Goal: Complete application form: Complete application form

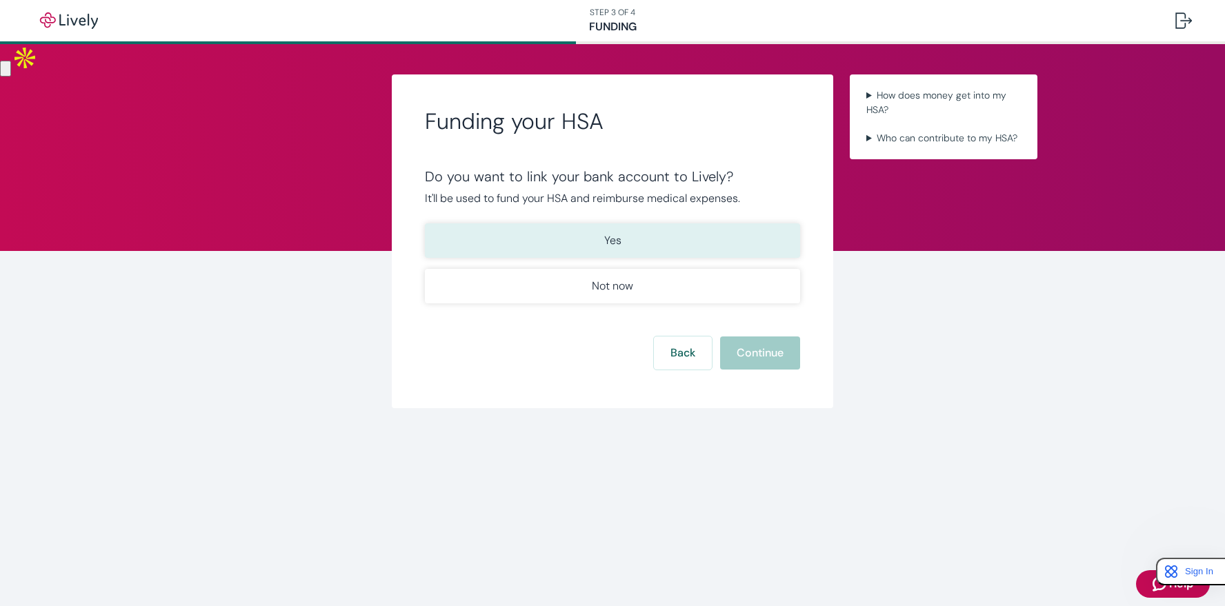
click at [644, 239] on button "Yes" at bounding box center [612, 240] width 375 height 34
click at [759, 359] on button "Continue" at bounding box center [760, 353] width 80 height 33
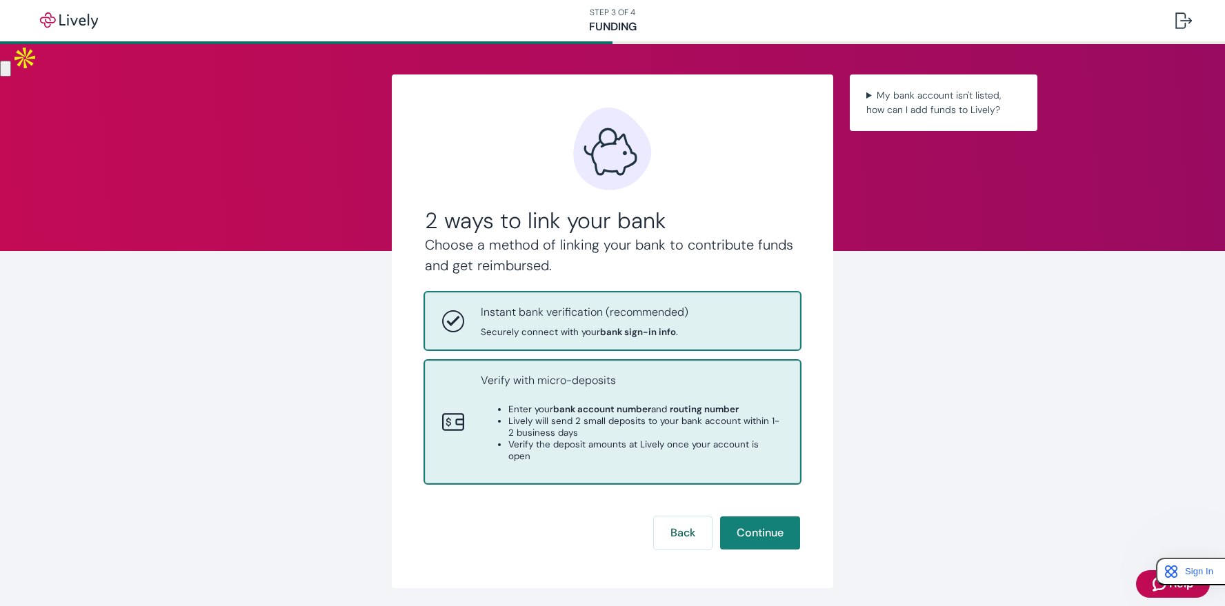
click at [757, 394] on div "Verify with micro-deposits Enter your bank account number and routing number Li…" at bounding box center [632, 421] width 302 height 99
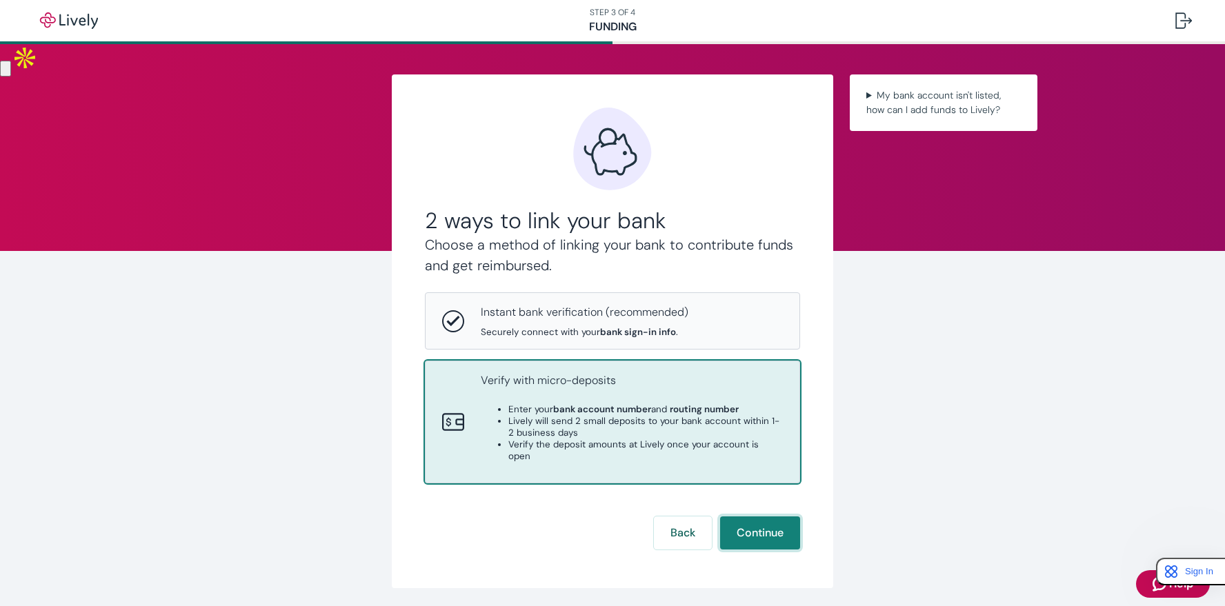
click at [762, 517] on button "Continue" at bounding box center [760, 533] width 80 height 33
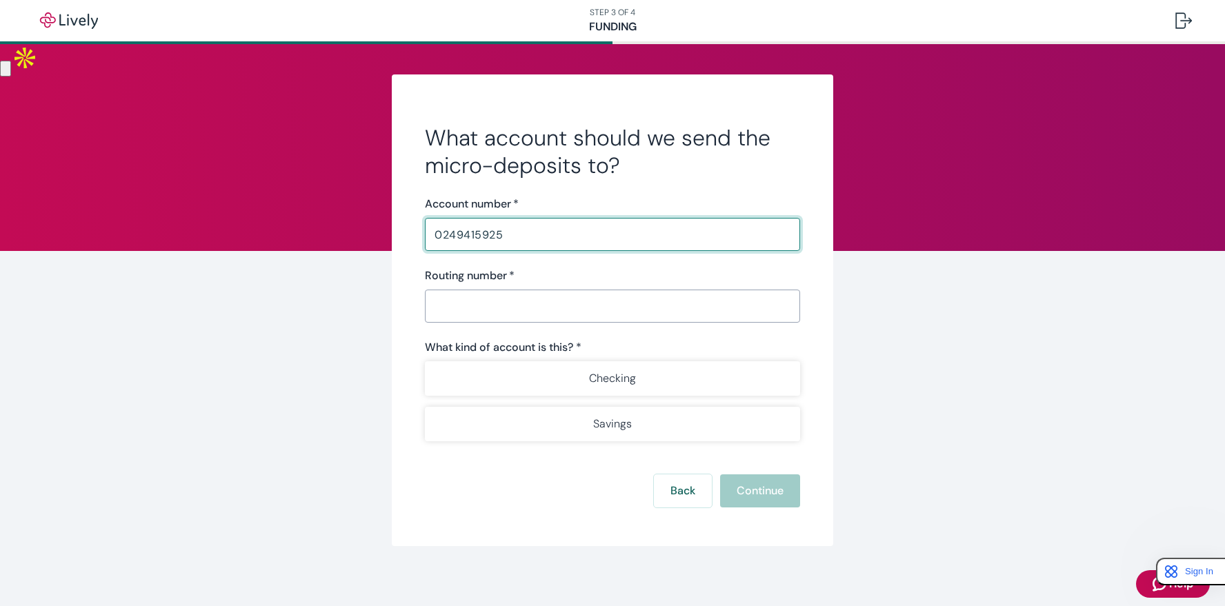
type input "0249415925"
click at [661, 292] on input "Routing number   *" at bounding box center [612, 306] width 375 height 28
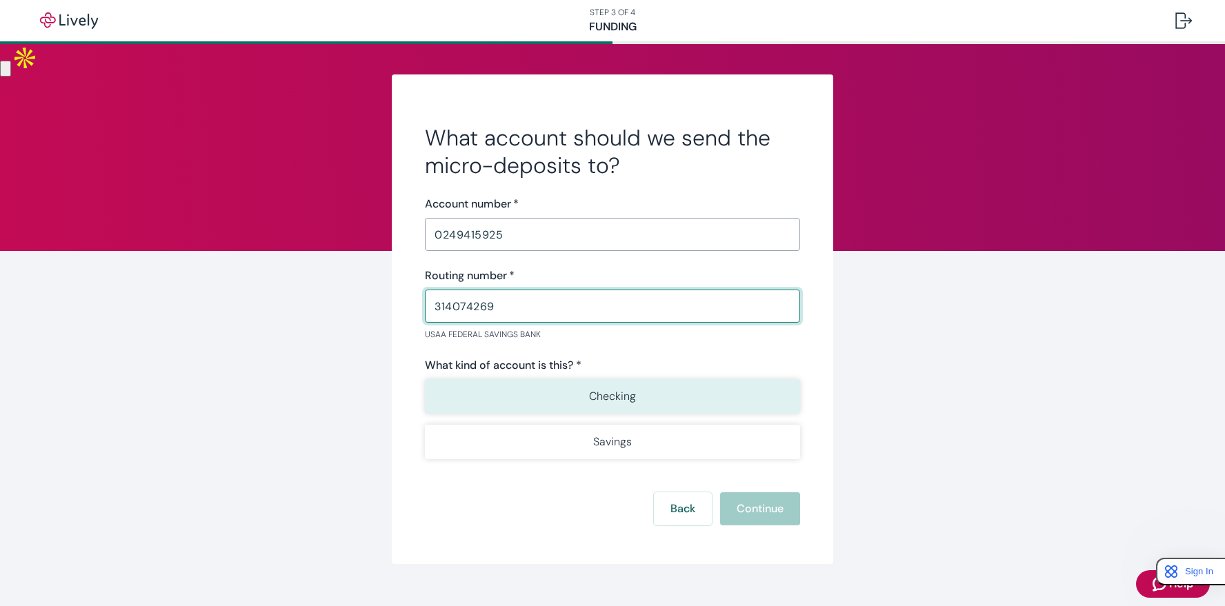
type input "314074269"
click at [673, 400] on button "Checking" at bounding box center [612, 396] width 375 height 34
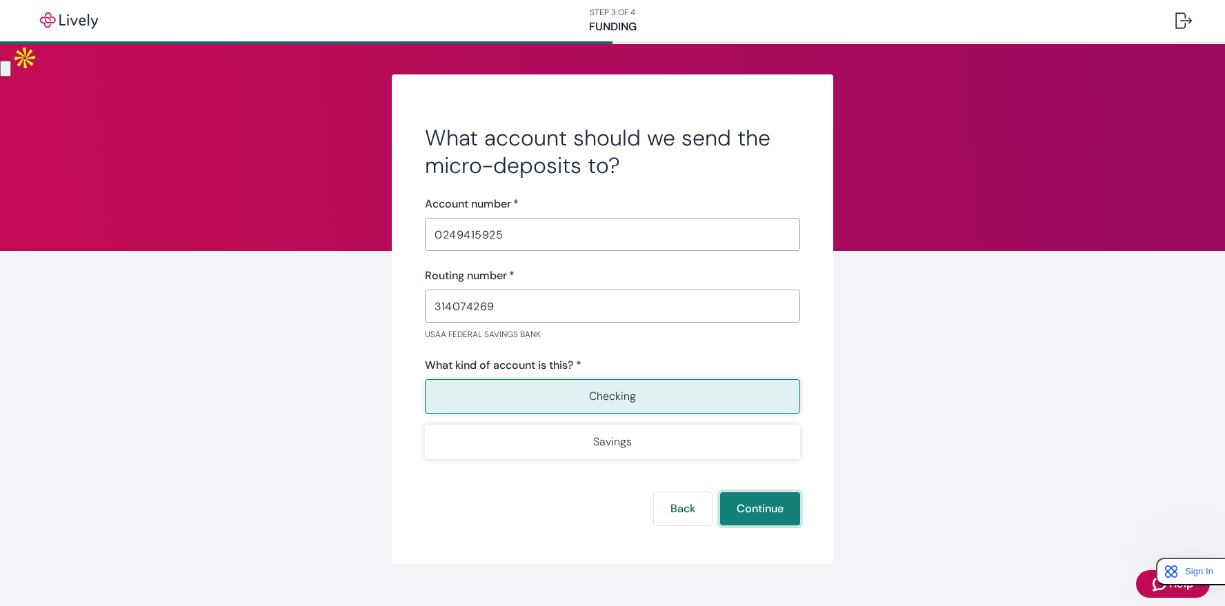
click at [757, 501] on button "Continue" at bounding box center [760, 508] width 80 height 33
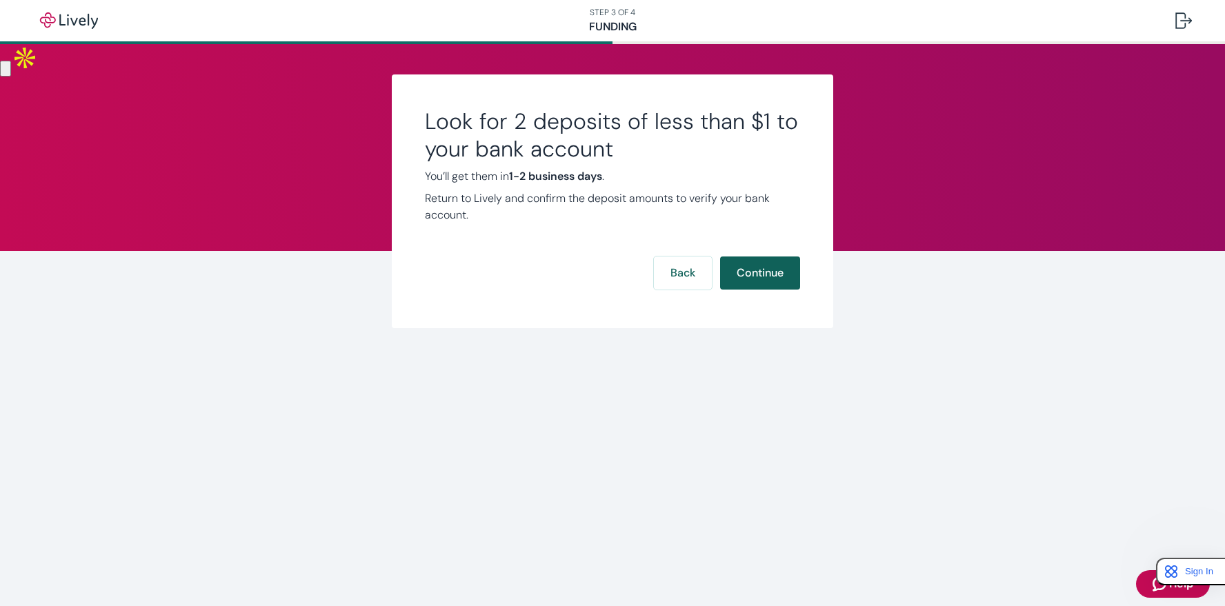
click at [757, 268] on button "Continue" at bounding box center [760, 273] width 80 height 33
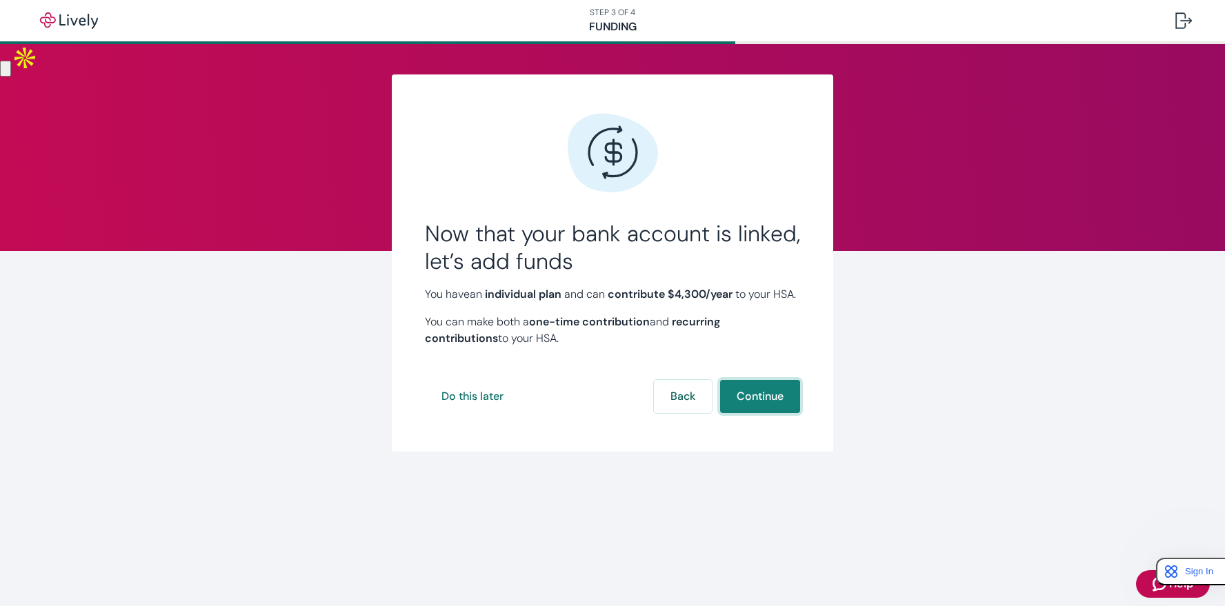
click at [749, 413] on button "Continue" at bounding box center [760, 396] width 80 height 33
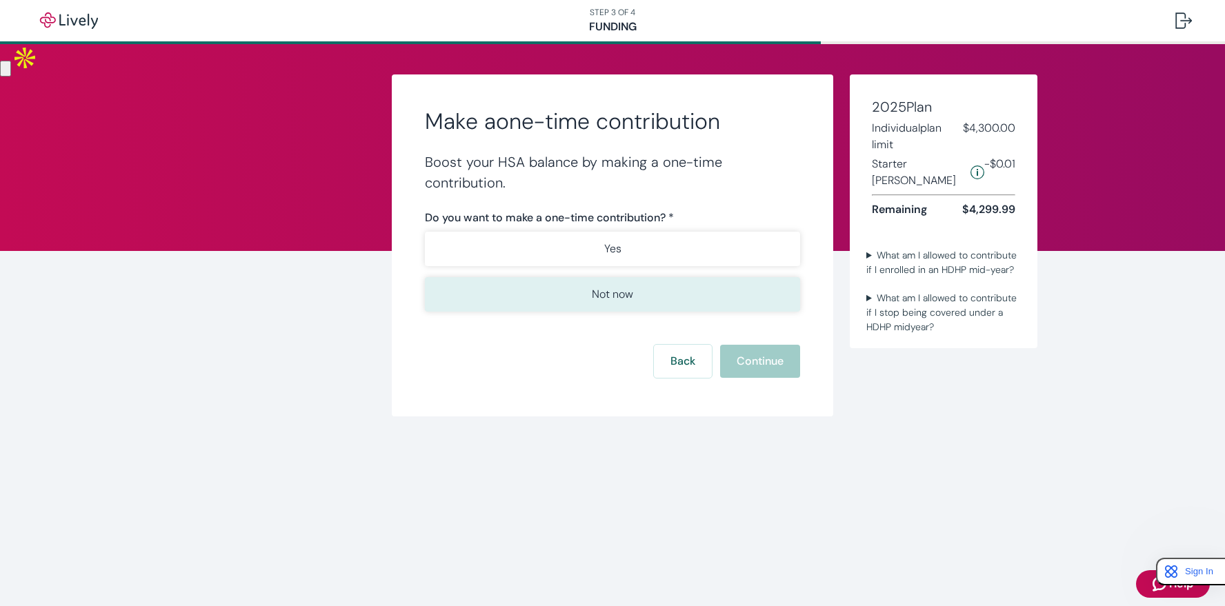
click at [637, 297] on button "Not now" at bounding box center [612, 294] width 375 height 34
drag, startPoint x: 761, startPoint y: 359, endPoint x: 827, endPoint y: 197, distance: 174.8
click at [827, 197] on div "Make a one-time contribution Boost your HSA balance by making a one-time contri…" at bounding box center [612, 245] width 441 height 342
click at [766, 364] on button "Continue" at bounding box center [760, 361] width 80 height 33
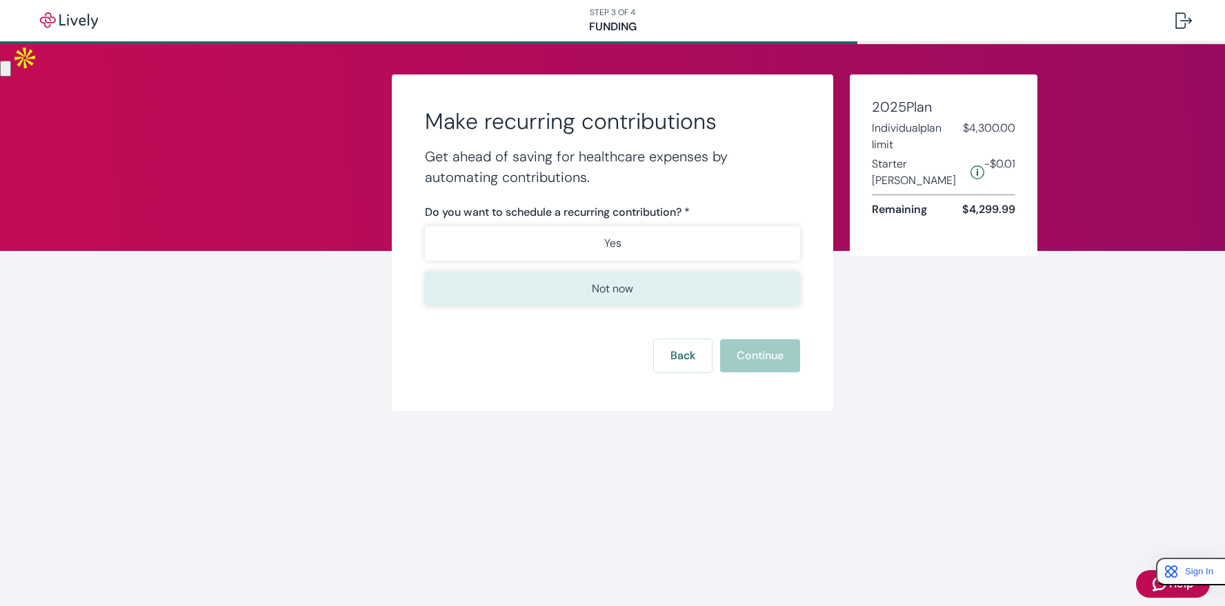
click at [724, 294] on button "Not now" at bounding box center [612, 289] width 375 height 34
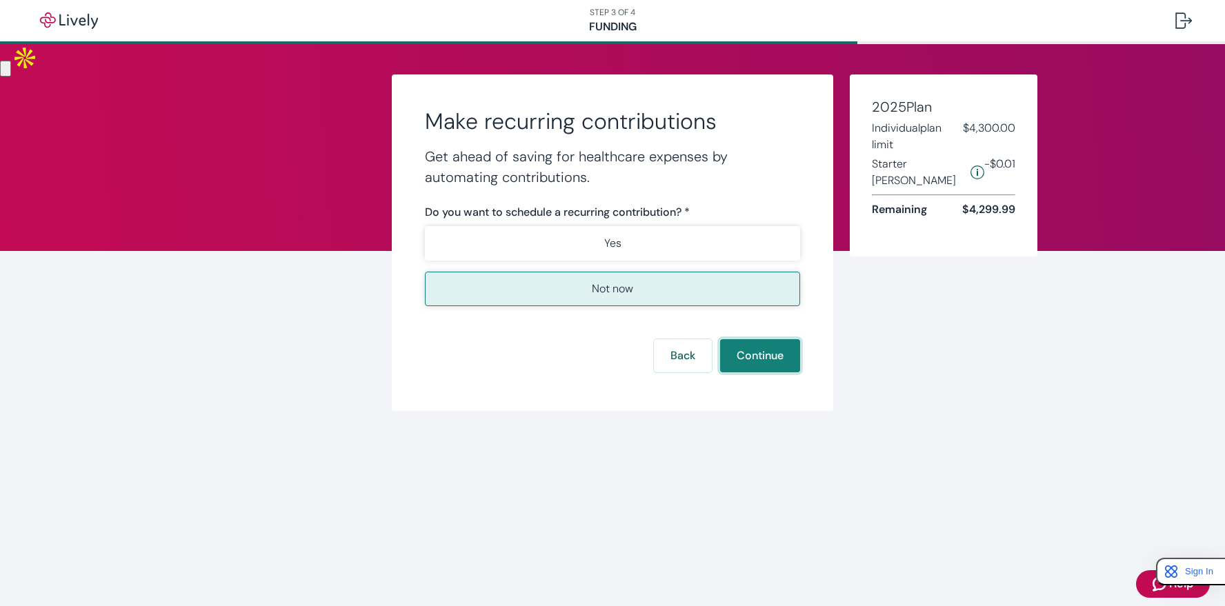
click at [768, 354] on button "Continue" at bounding box center [760, 355] width 80 height 33
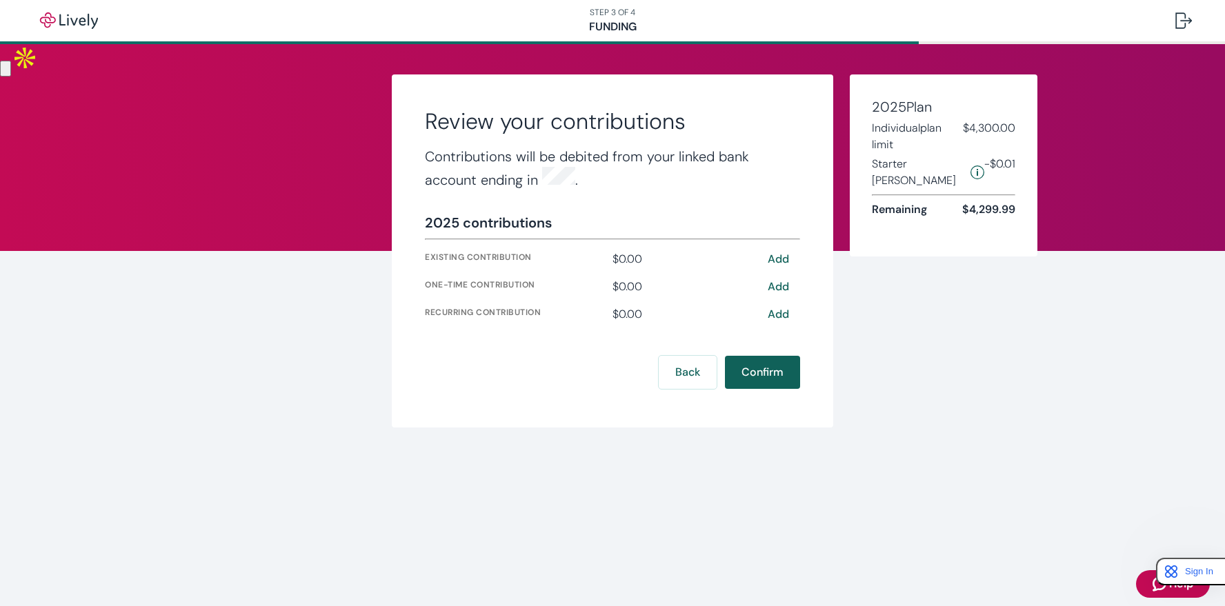
click at [768, 370] on button "Confirm" at bounding box center [762, 372] width 75 height 33
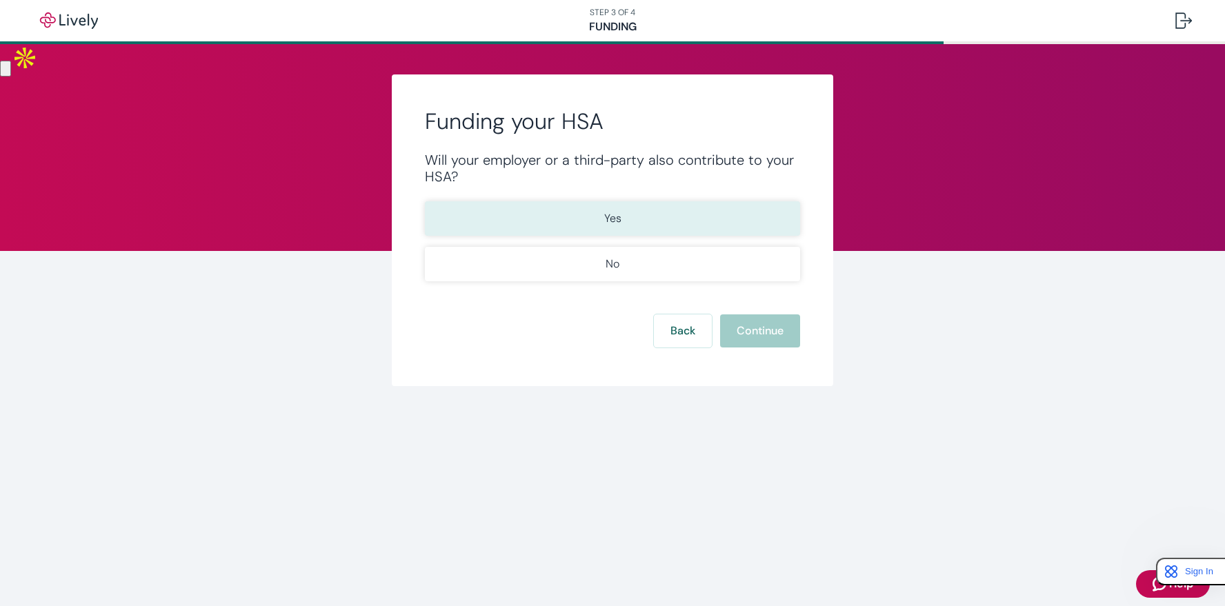
click at [690, 206] on button "Yes" at bounding box center [612, 218] width 375 height 34
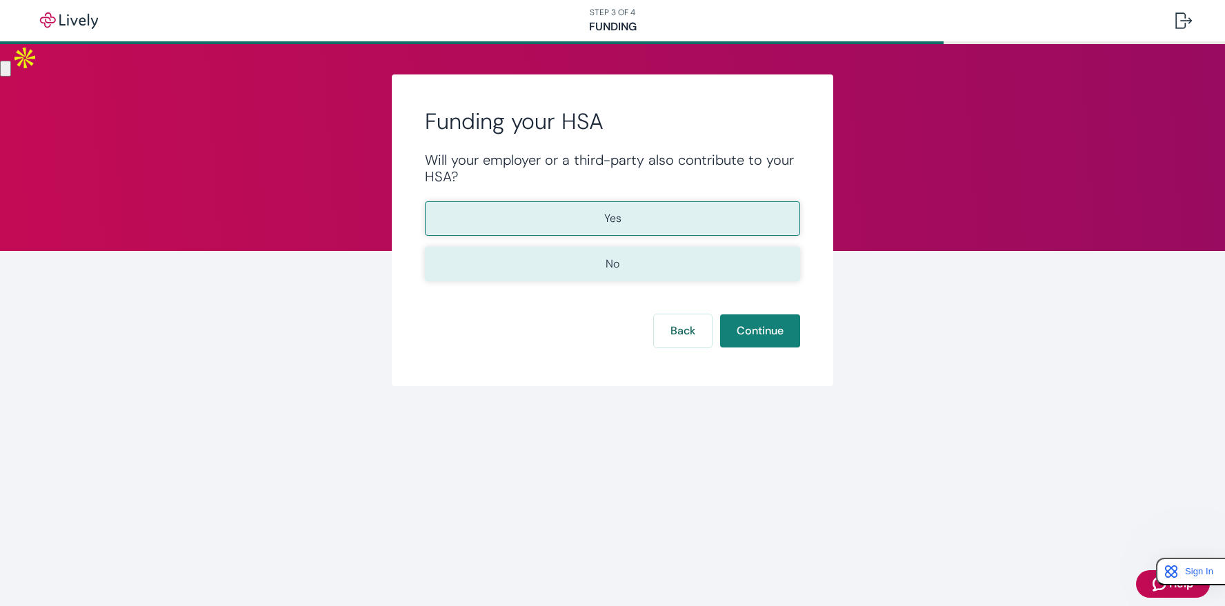
click at [688, 271] on button "No" at bounding box center [612, 264] width 375 height 34
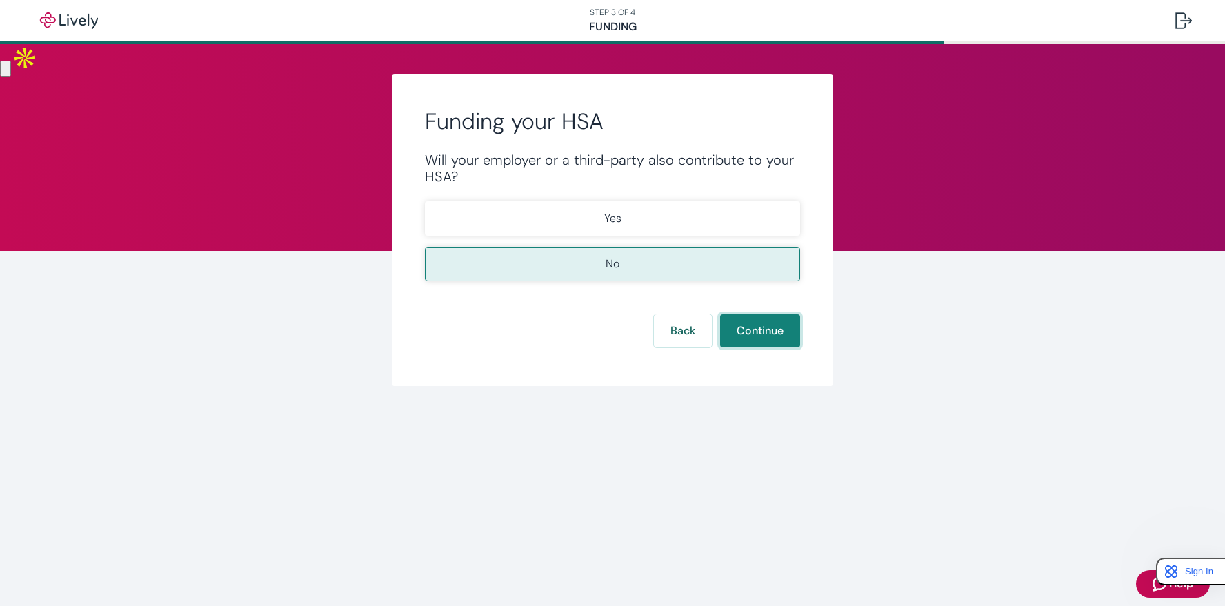
click at [754, 330] on button "Continue" at bounding box center [760, 330] width 80 height 33
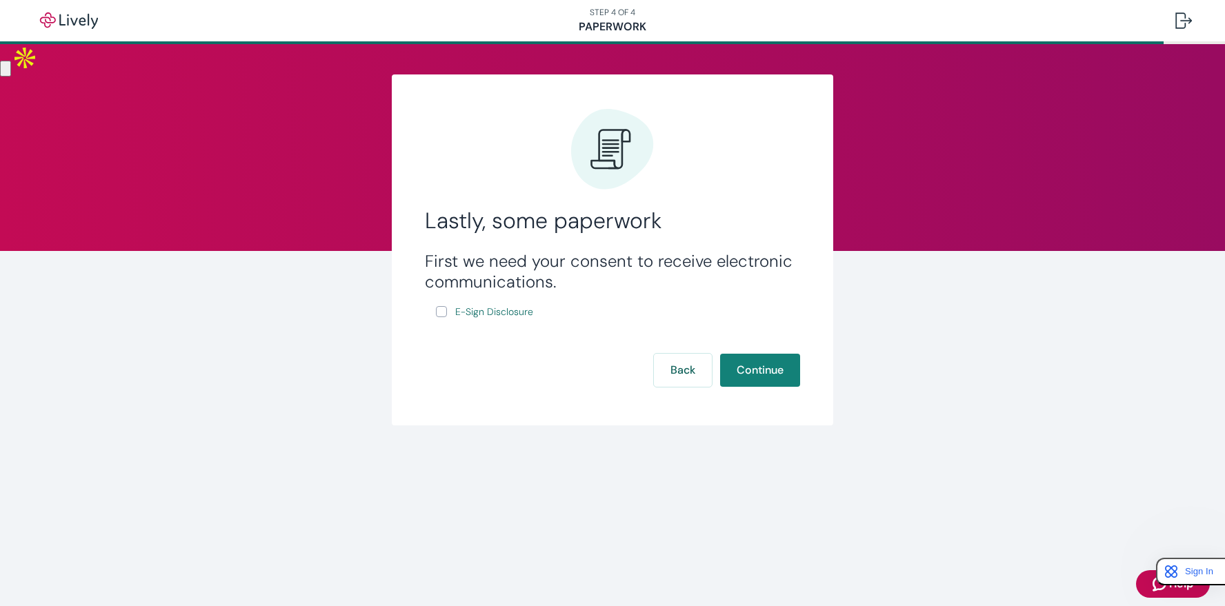
click at [450, 312] on label "E-Sign Disclosure" at bounding box center [486, 311] width 100 height 17
click at [447, 312] on input "E-Sign Disclosure" at bounding box center [441, 311] width 11 height 11
checkbox input "true"
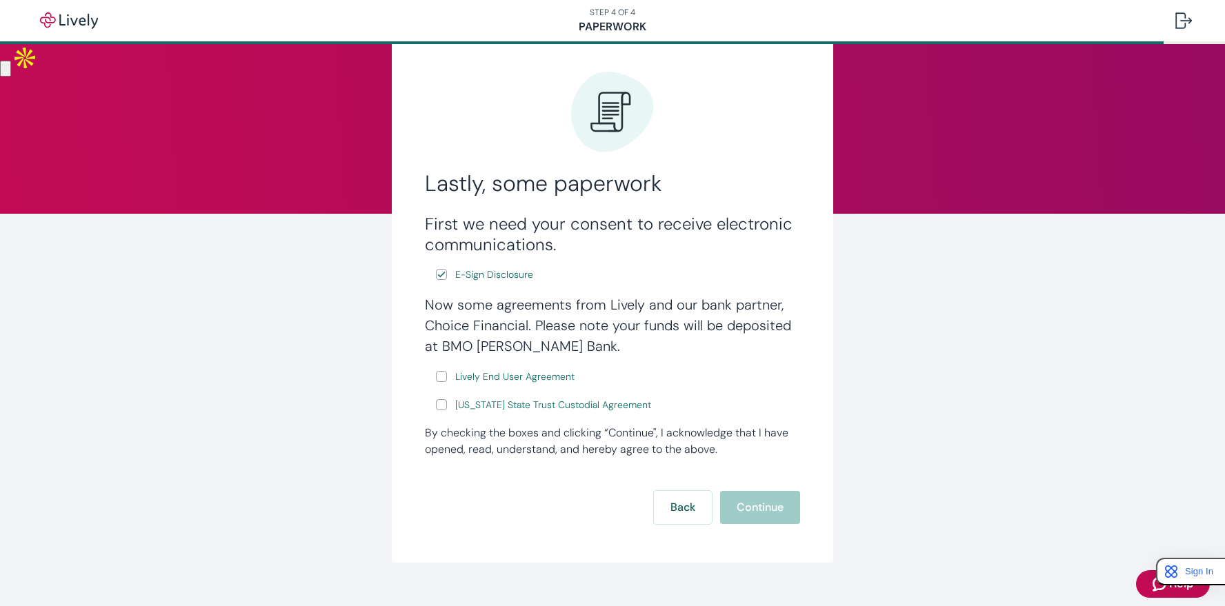
scroll to position [43, 0]
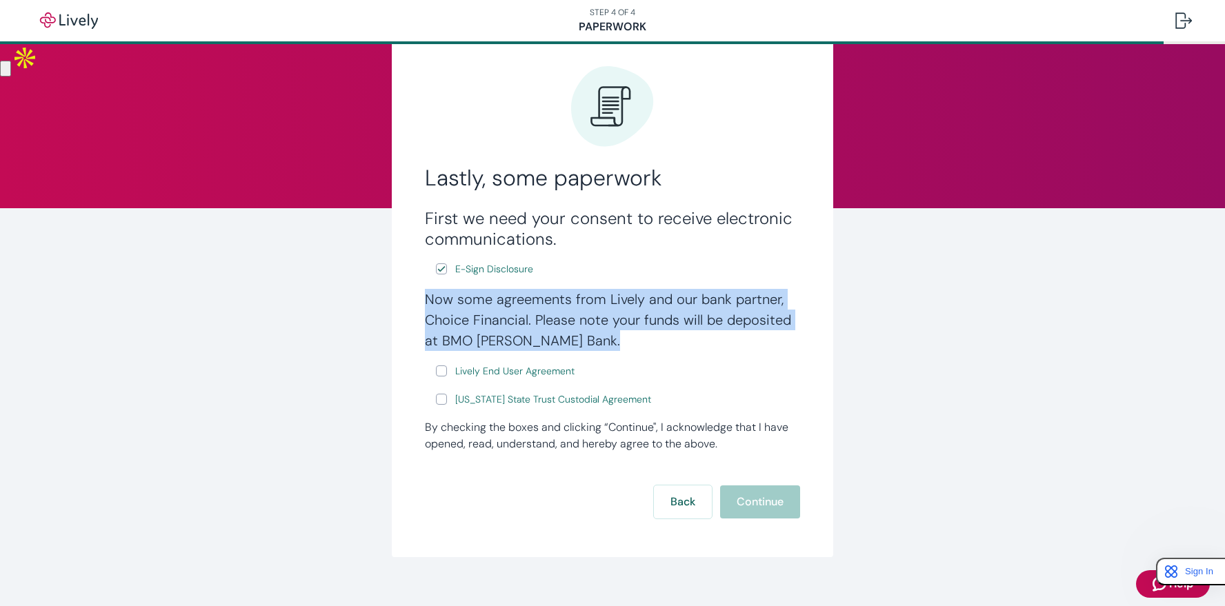
drag, startPoint x: 419, startPoint y: 306, endPoint x: 587, endPoint y: 361, distance: 177.3
click at [587, 361] on div "Lastly, some paperwork First we need your consent to receive electronic communi…" at bounding box center [612, 295] width 441 height 526
click at [556, 328] on h4 "Now some agreements from Lively and our bank partner, Choice Financial. Please …" at bounding box center [612, 320] width 375 height 62
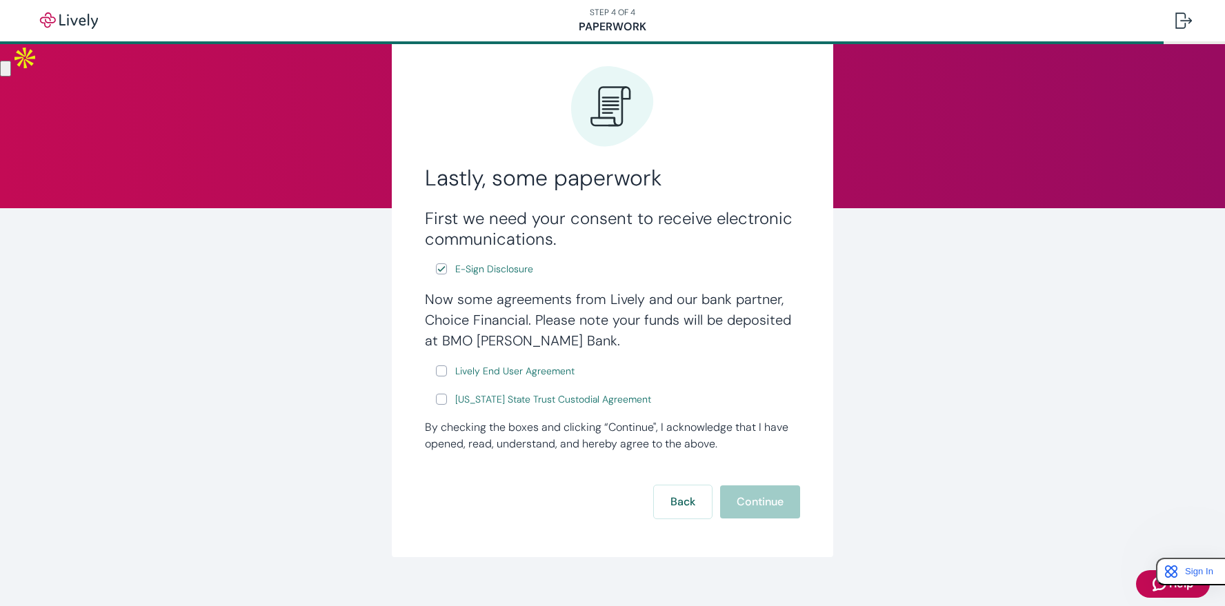
click at [443, 371] on input "Lively End User Agreement" at bounding box center [441, 371] width 11 height 11
checkbox input "true"
click at [444, 399] on input "[US_STATE] State Trust Custodial Agreement" at bounding box center [441, 399] width 11 height 11
checkbox input "true"
click at [748, 506] on button "Continue" at bounding box center [760, 502] width 80 height 33
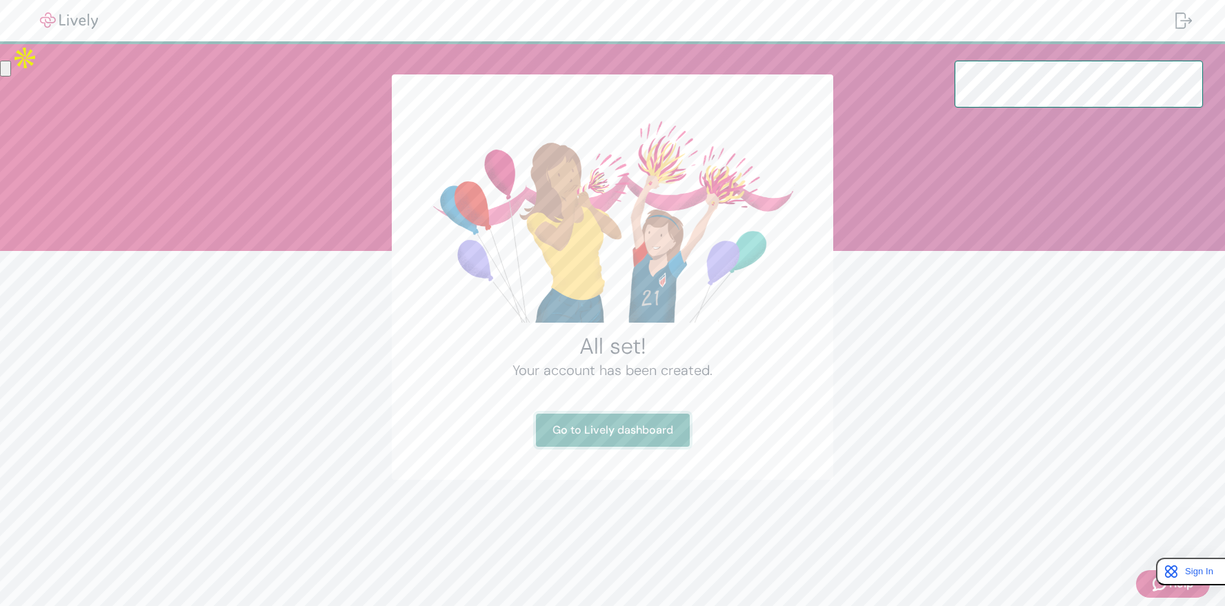
click at [677, 434] on link "Go to Lively dashboard" at bounding box center [613, 430] width 154 height 33
